Goal: Navigation & Orientation: Find specific page/section

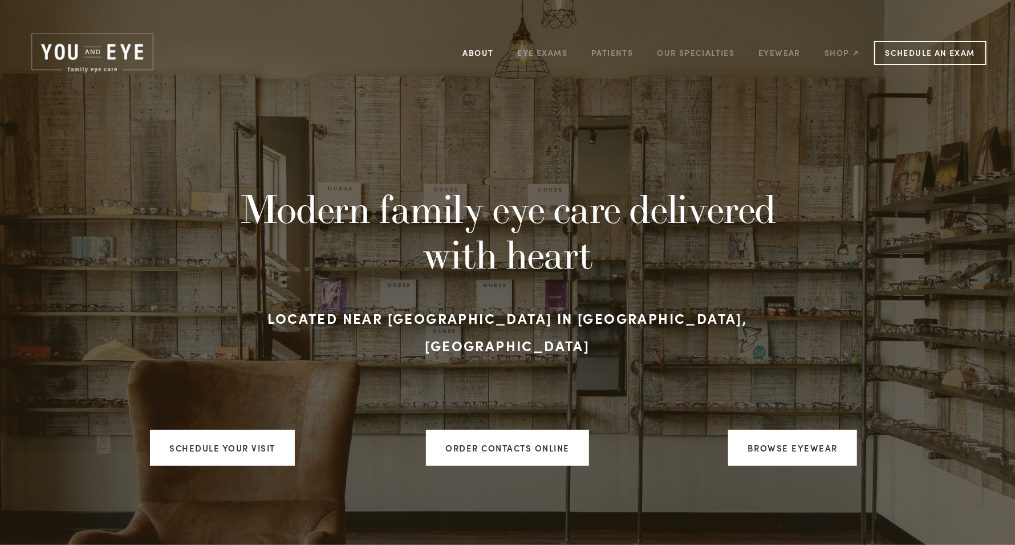
click at [480, 52] on link "About" at bounding box center [478, 53] width 31 height 18
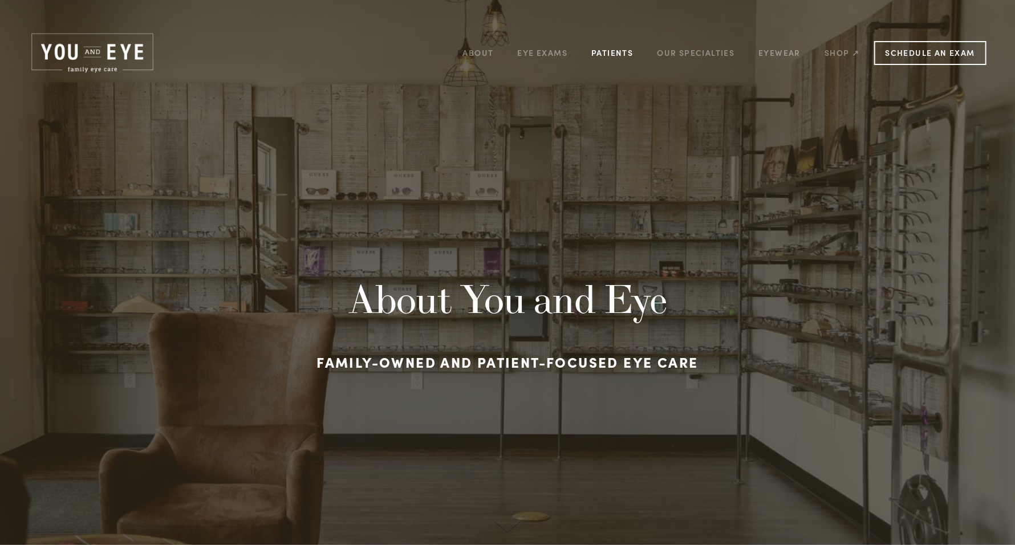
click at [599, 59] on link "Patients" at bounding box center [612, 53] width 42 height 18
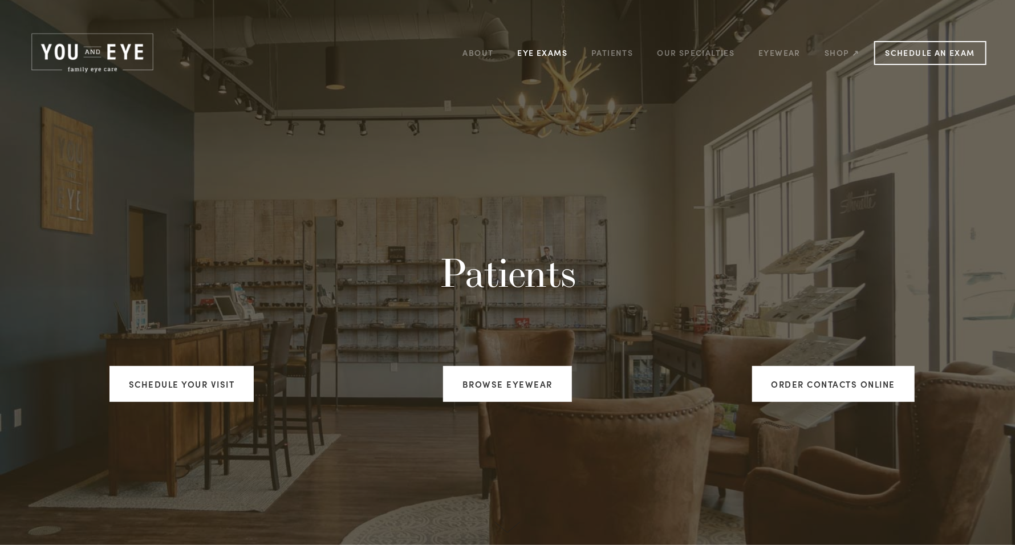
click at [544, 55] on link "Eye Exams" at bounding box center [543, 53] width 50 height 18
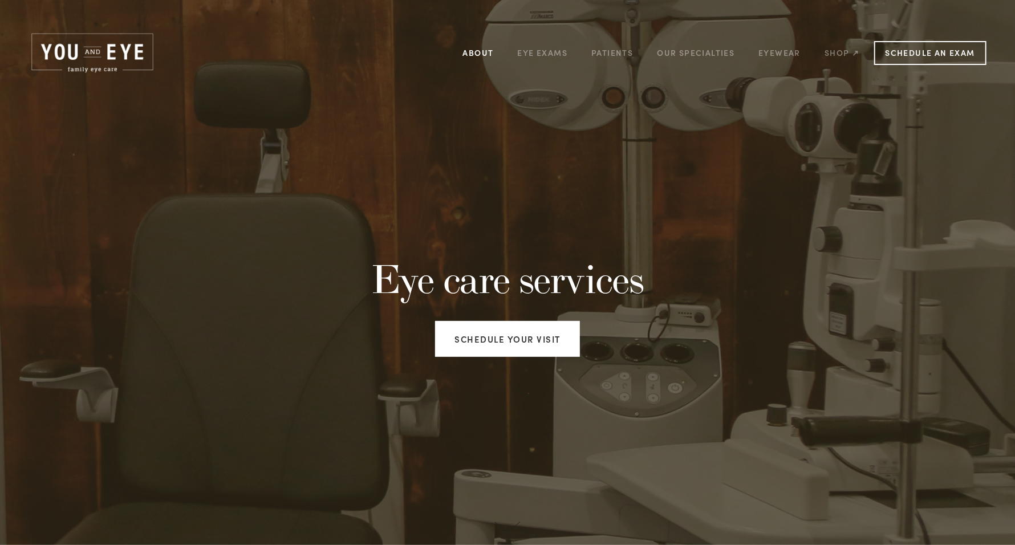
click at [480, 53] on link "About" at bounding box center [478, 53] width 31 height 18
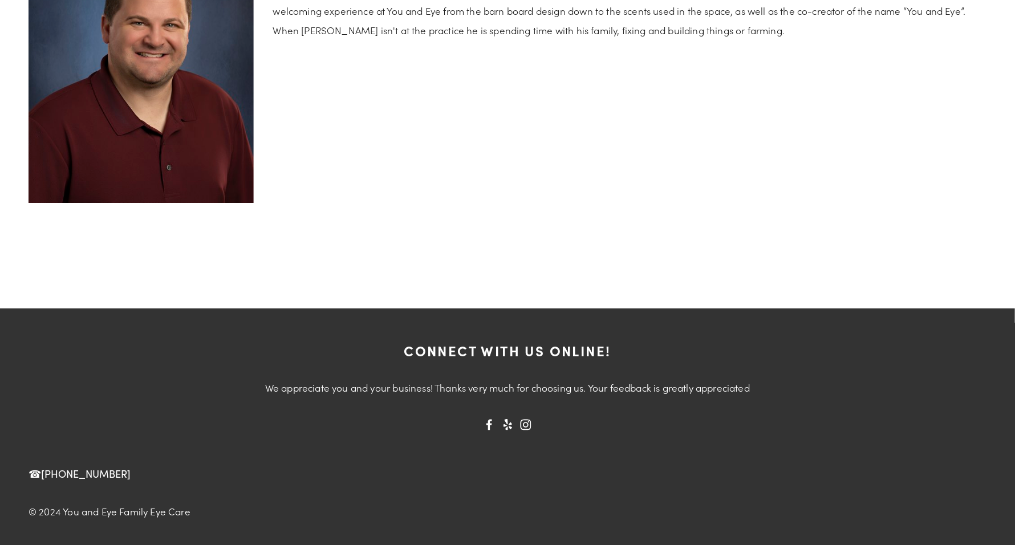
scroll to position [2436, 0]
